Goal: Information Seeking & Learning: Find specific fact

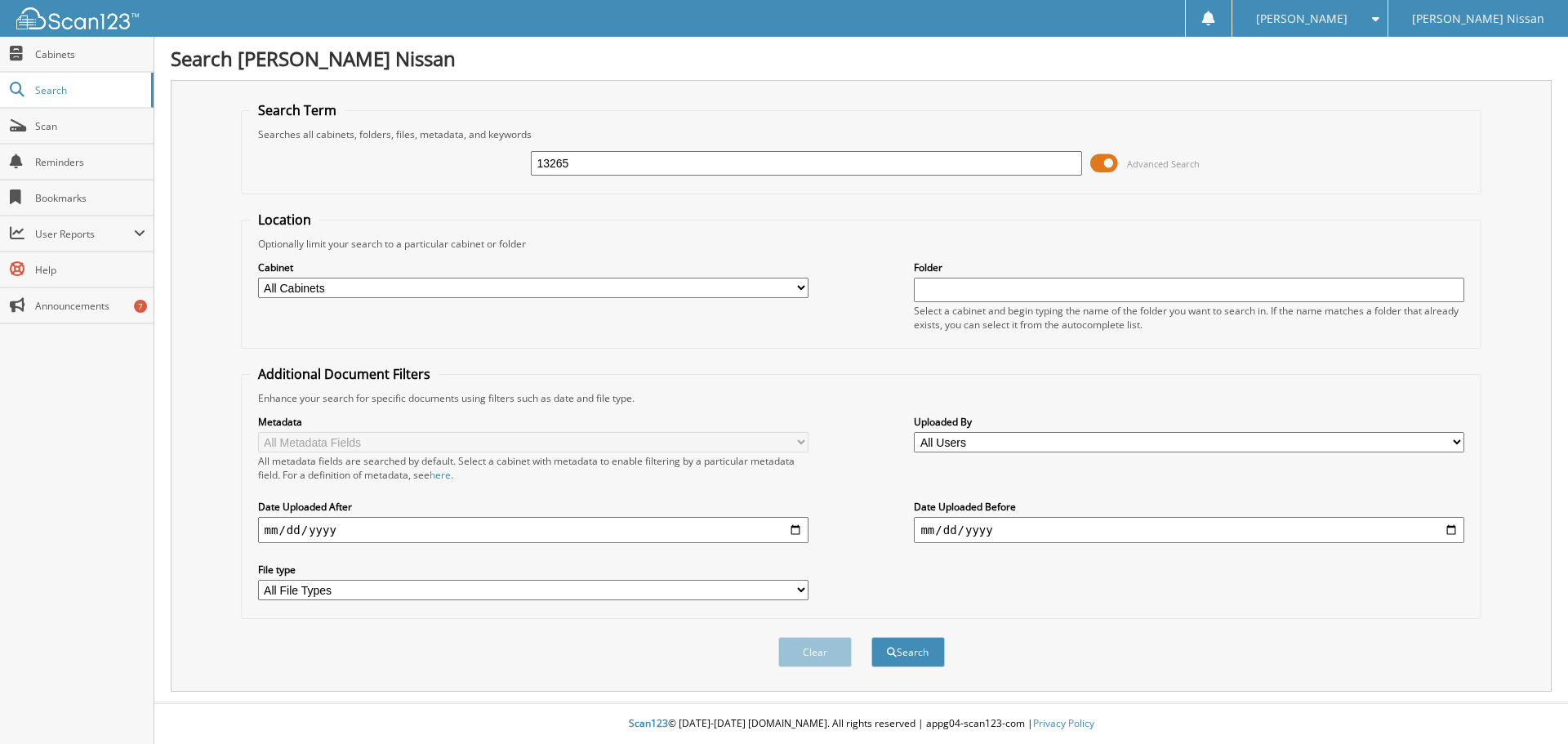
type input "13265"
click at [871, 638] on button "Search" at bounding box center [907, 652] width 73 height 30
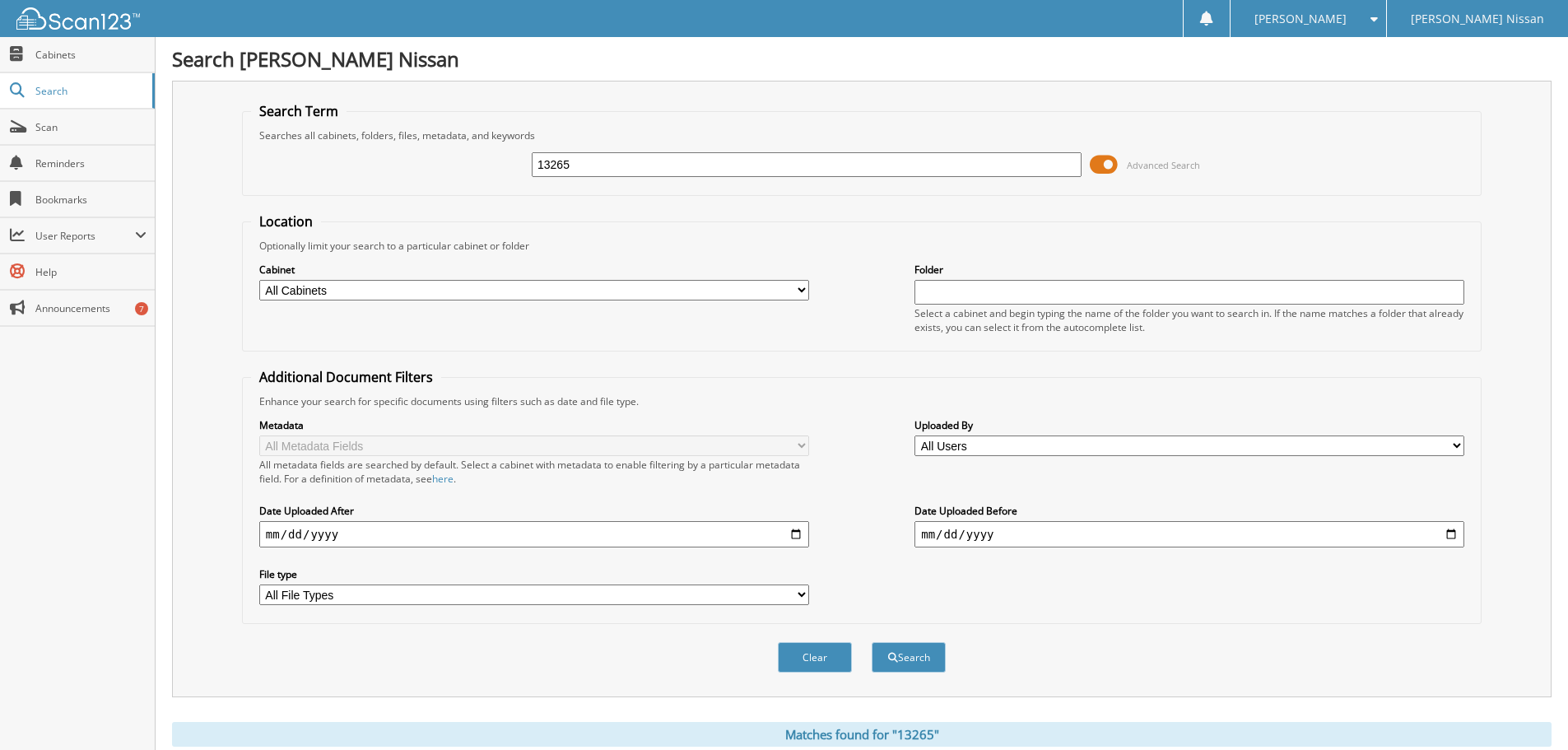
click at [872, 643] on button "Search" at bounding box center [908, 657] width 74 height 31
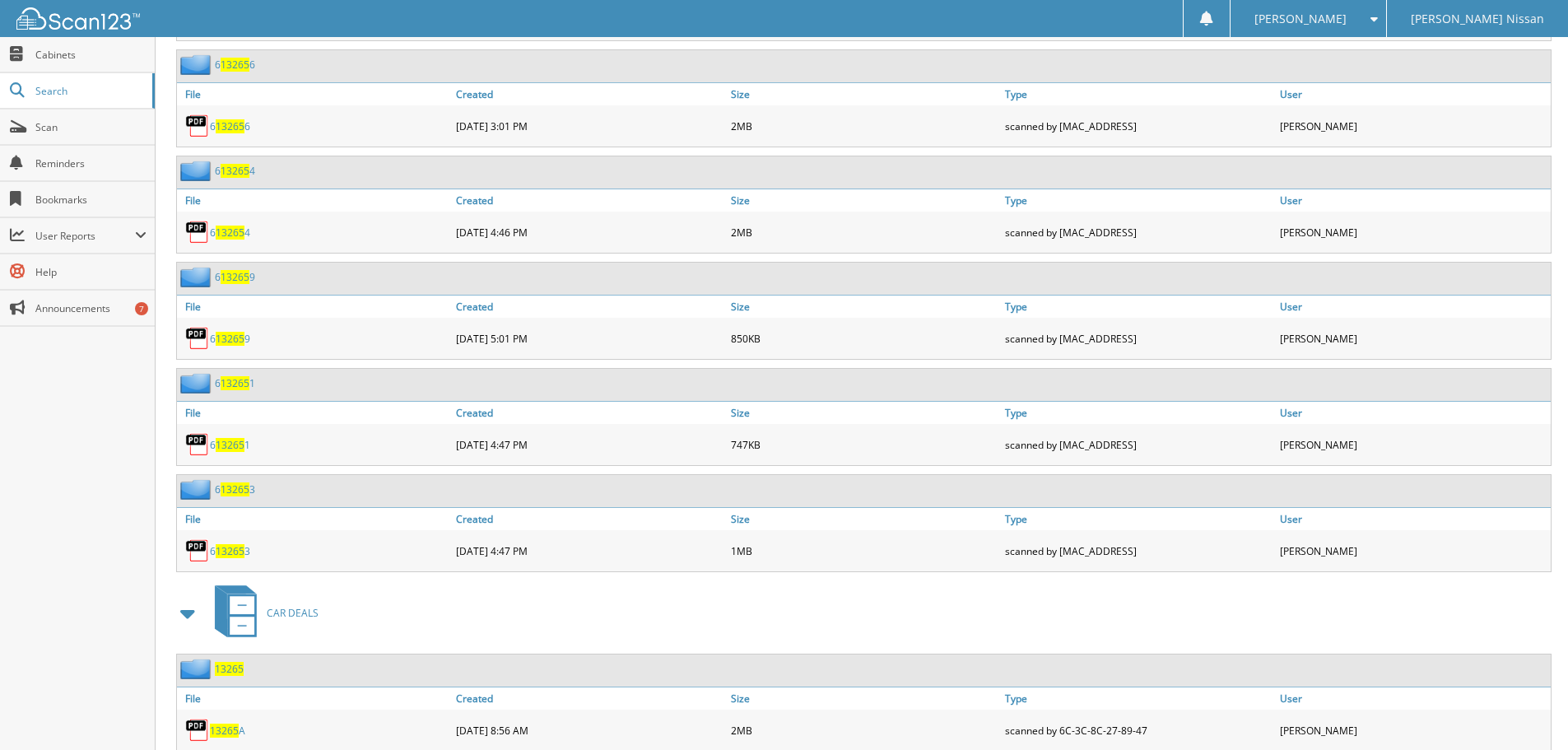
scroll to position [1199, 0]
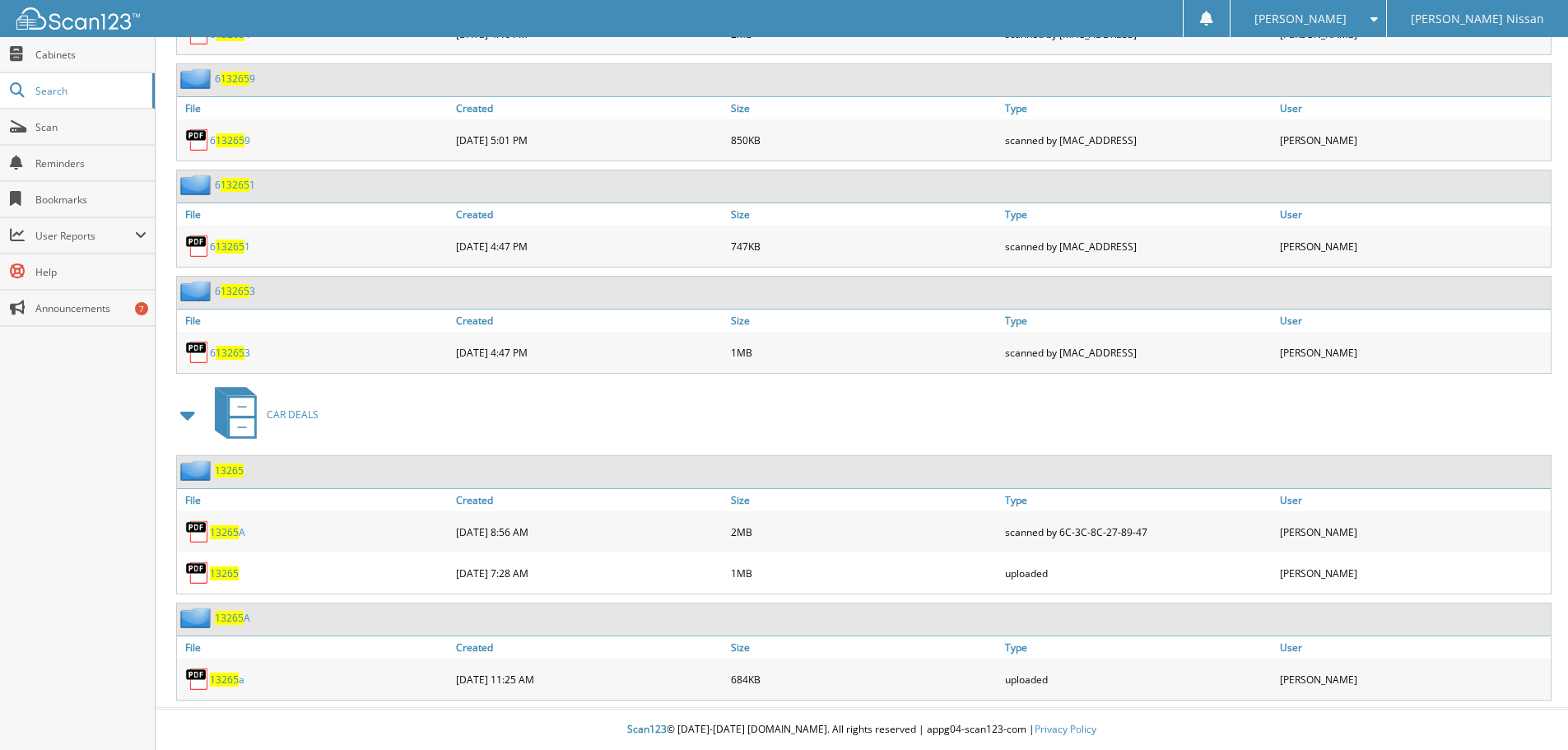
click at [241, 468] on span "13265" at bounding box center [228, 470] width 29 height 14
